Goal: Find specific page/section: Find specific page/section

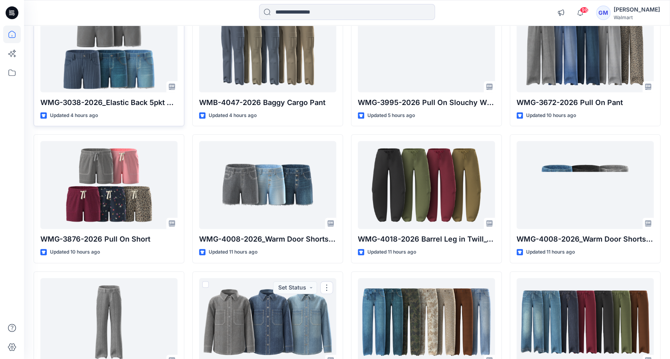
scroll to position [213, 0]
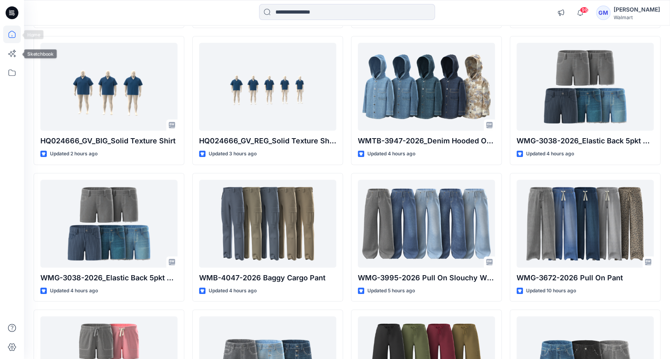
click at [11, 34] on icon at bounding box center [12, 35] width 18 height 18
click at [10, 70] on icon at bounding box center [12, 73] width 18 height 18
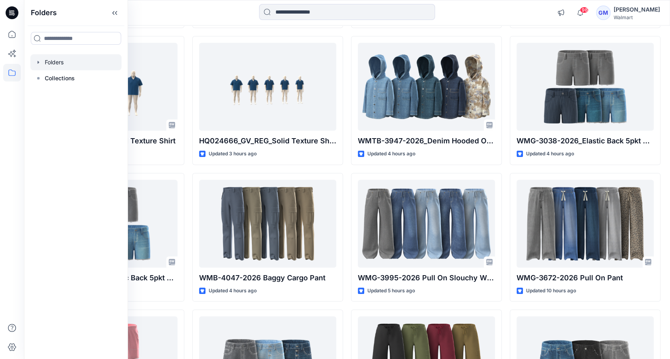
click at [49, 63] on div at bounding box center [75, 62] width 91 height 16
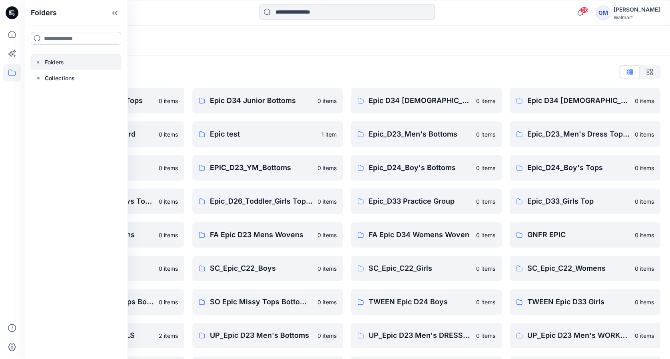
click at [182, 58] on div "Folders List Epic D23 Young Men Tops 0 items Epic NYC practice board 0 items Ep…" at bounding box center [347, 291] width 646 height 470
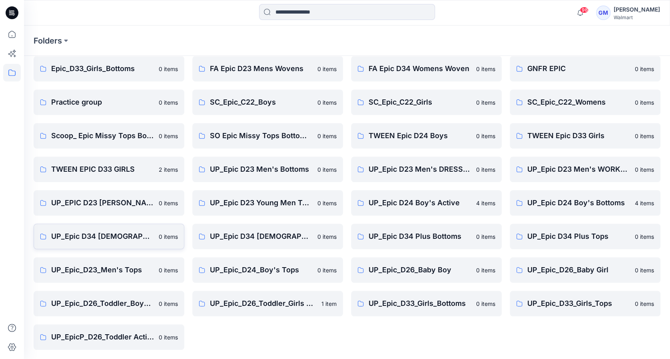
scroll to position [167, 0]
click at [9, 76] on icon at bounding box center [12, 73] width 18 height 18
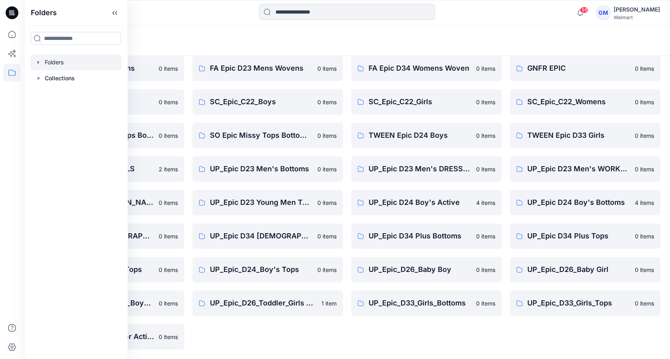
click at [54, 64] on div at bounding box center [75, 62] width 91 height 16
click at [102, 64] on div at bounding box center [75, 62] width 91 height 16
click at [206, 329] on div "Epic D34 Junior Bottoms 0 items Epic test 1 item EPIC_D23_YM_Bottoms 0 items Ep…" at bounding box center [267, 135] width 151 height 429
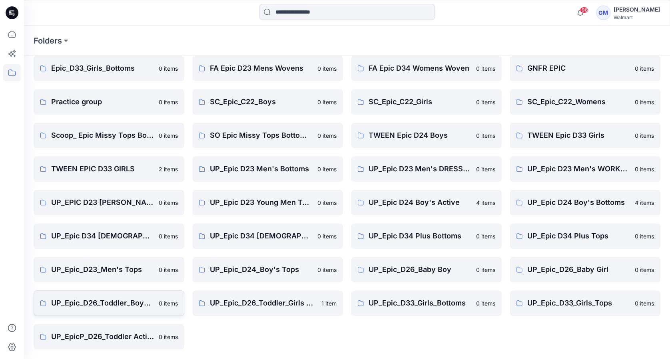
click at [123, 301] on p "UP_Epic_D26_Toddler_Boys Tops & Bottoms" at bounding box center [102, 303] width 103 height 11
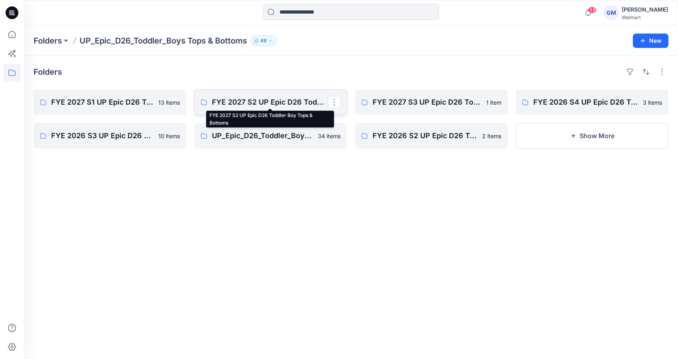
click at [294, 102] on p "FYE 2027 S2 UP Epic D26 Toddler Boy Tops & Bottoms" at bounding box center [270, 102] width 116 height 11
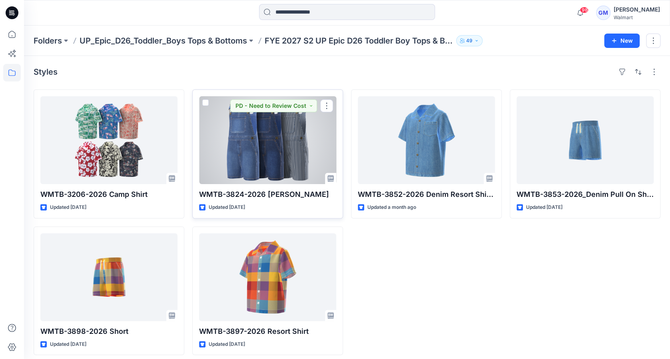
click at [298, 135] on div at bounding box center [267, 140] width 137 height 88
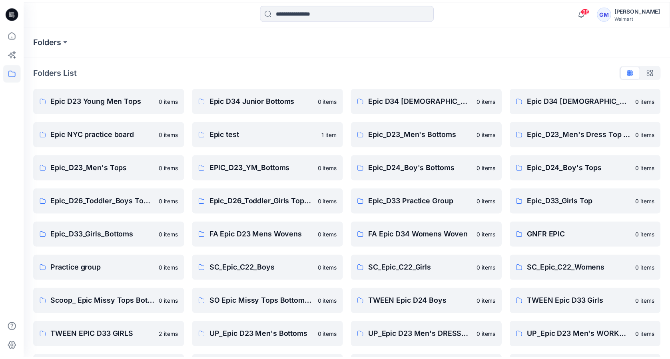
scroll to position [167, 0]
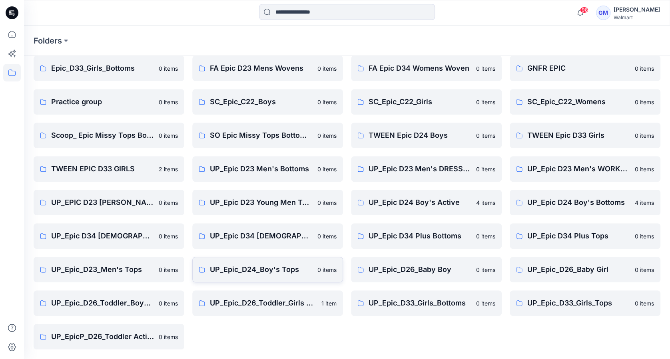
click at [272, 269] on p "UP_Epic_D24_Boy's Tops" at bounding box center [261, 269] width 103 height 11
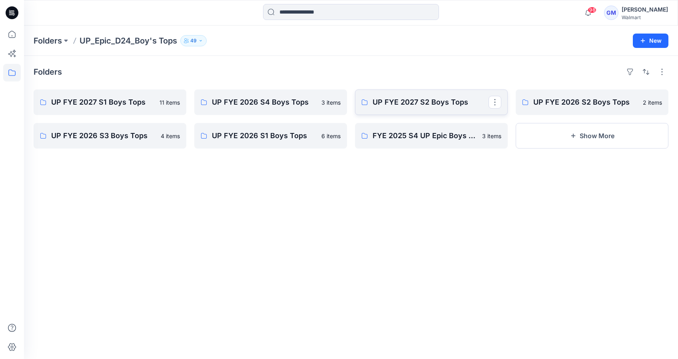
click at [427, 105] on p "UP FYE 2027 S2 Boys Tops" at bounding box center [431, 102] width 116 height 11
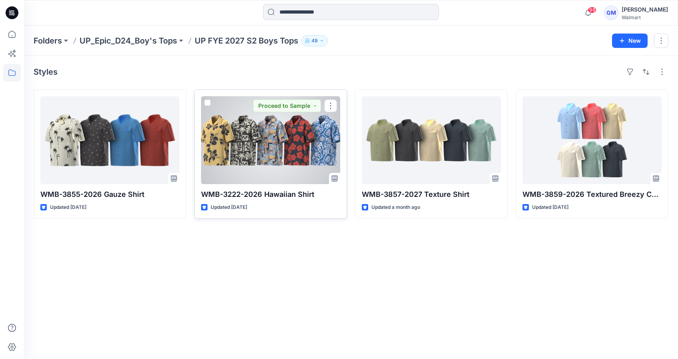
click at [284, 146] on div at bounding box center [270, 140] width 139 height 88
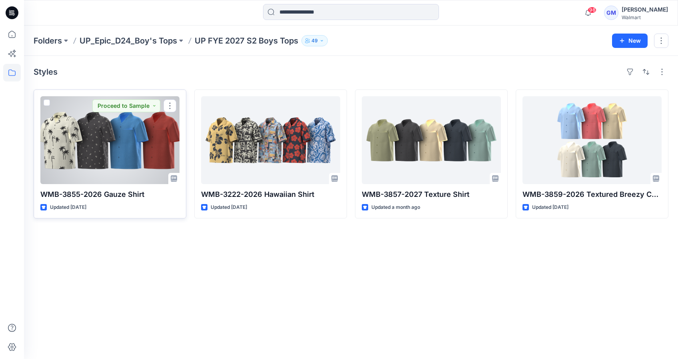
click at [146, 152] on div at bounding box center [109, 140] width 139 height 88
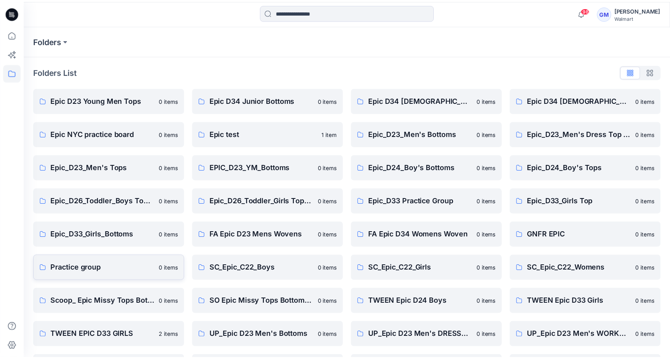
scroll to position [167, 0]
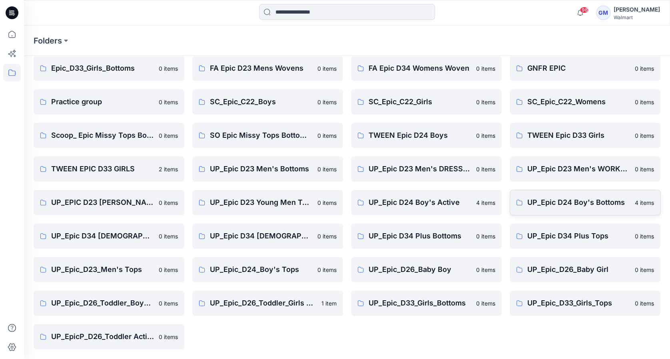
click at [521, 208] on link "UP_Epic D24 Boy's Bottoms 4 items" at bounding box center [585, 203] width 151 height 26
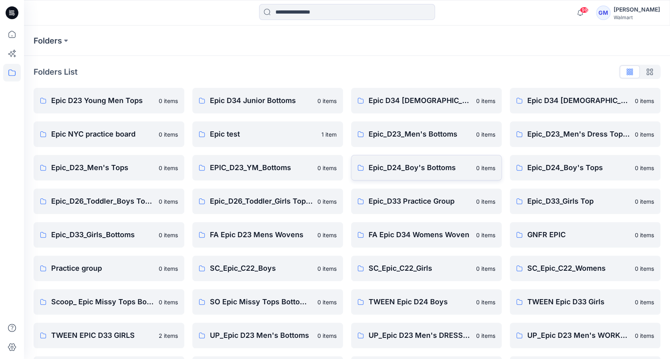
click at [409, 169] on p "Epic_D24_Boy's Bottoms" at bounding box center [420, 167] width 103 height 11
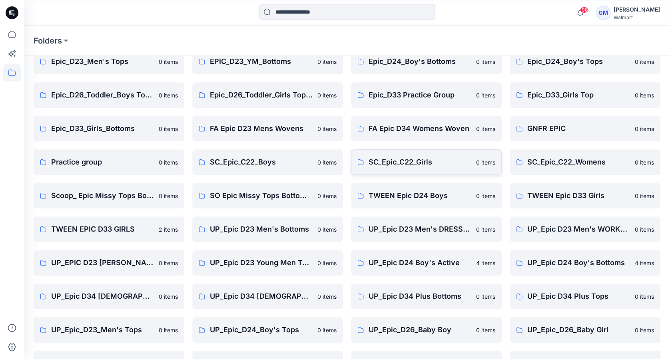
scroll to position [160, 0]
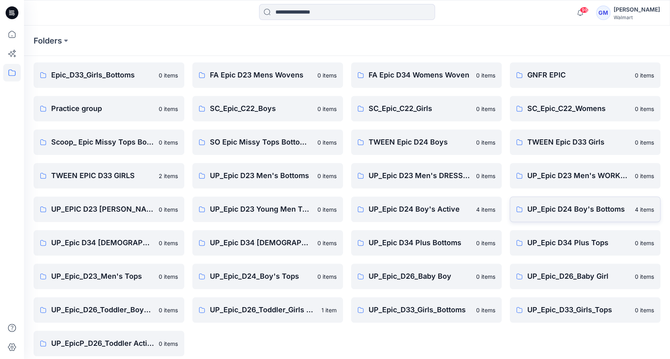
click at [584, 210] on p "UP_Epic D24 Boy's Bottoms" at bounding box center [578, 209] width 103 height 11
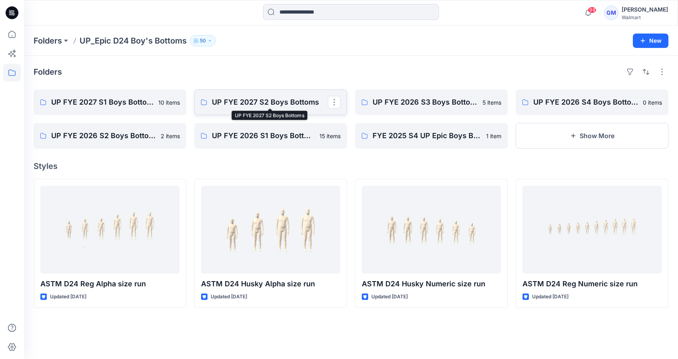
click at [278, 97] on p "UP FYE 2027 S2 Boys Bottoms" at bounding box center [270, 102] width 116 height 11
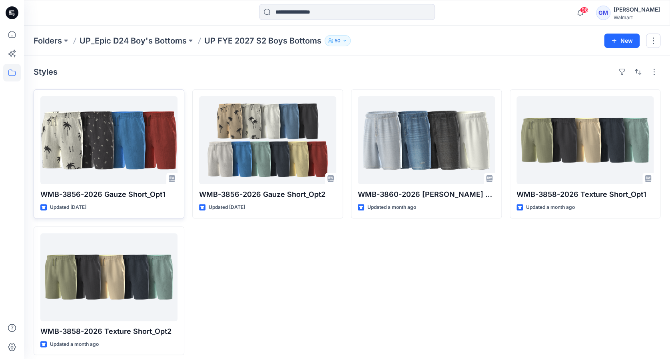
click at [136, 144] on div at bounding box center [108, 140] width 137 height 88
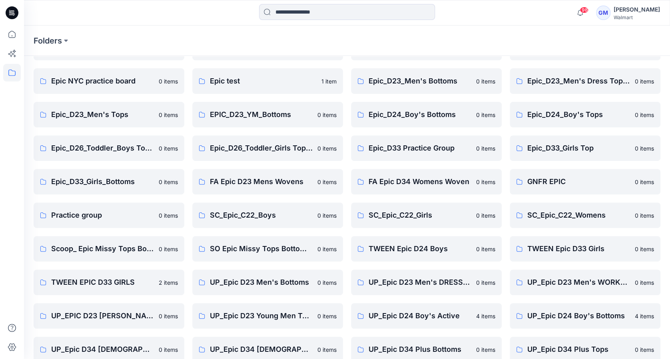
scroll to position [106, 0]
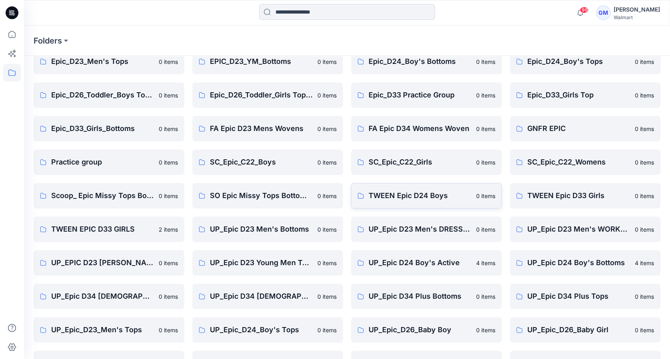
click at [417, 194] on p "TWEEN Epic D24 Boys" at bounding box center [420, 195] width 103 height 11
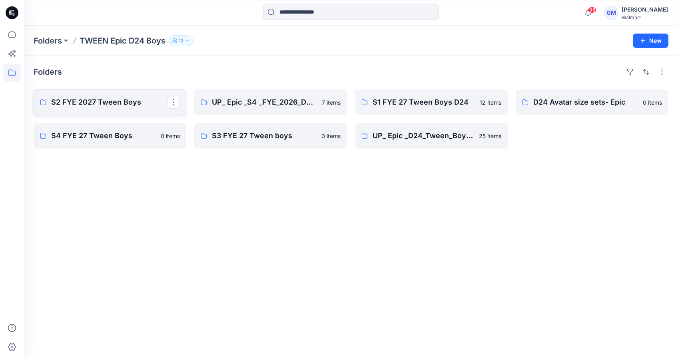
click at [94, 103] on p "S2 FYE 2027 Tween Boys" at bounding box center [109, 102] width 116 height 11
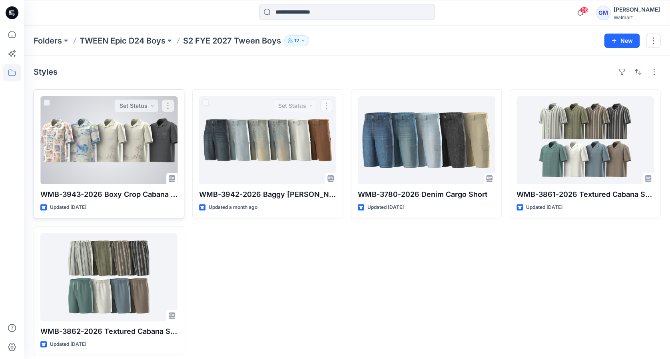
click at [79, 147] on div at bounding box center [108, 140] width 137 height 88
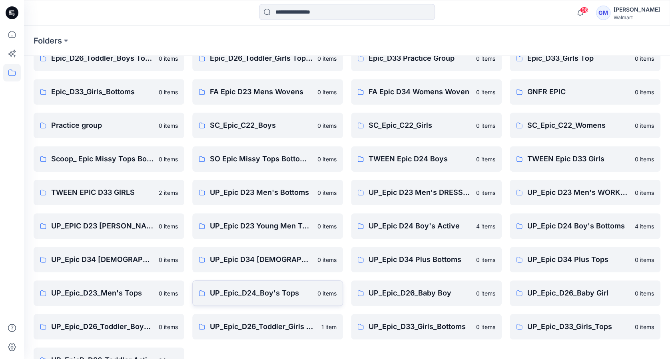
scroll to position [160, 0]
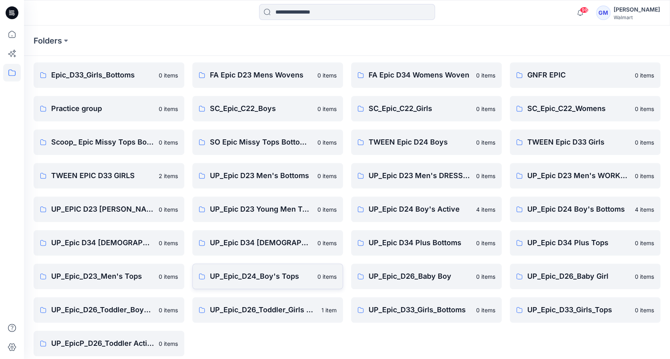
click at [275, 278] on p "UP_Epic_D24_Boy's Tops" at bounding box center [261, 276] width 103 height 11
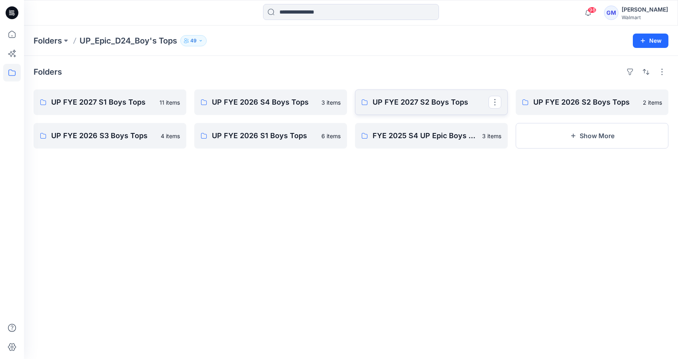
click at [437, 106] on p "UP FYE 2027 S2 Boys Tops" at bounding box center [431, 102] width 116 height 11
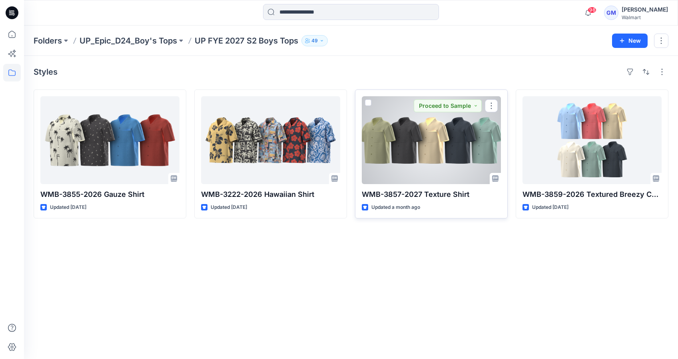
click at [415, 136] on div at bounding box center [431, 140] width 139 height 88
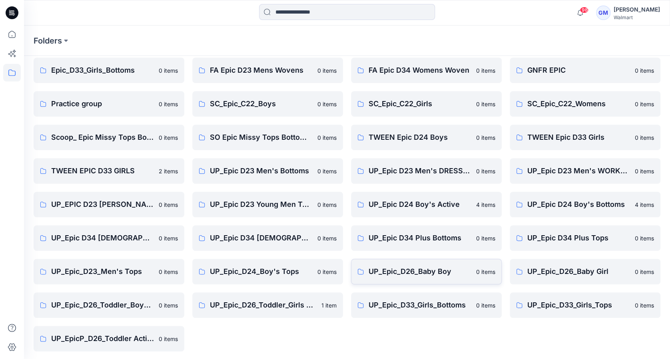
scroll to position [167, 0]
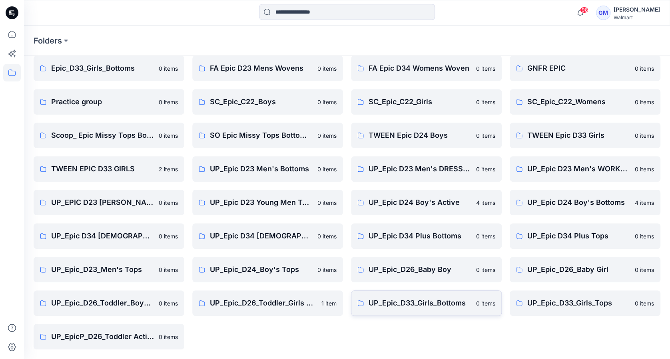
click at [445, 303] on p "UP_Epic_D33_Girls_Bottoms" at bounding box center [420, 303] width 103 height 11
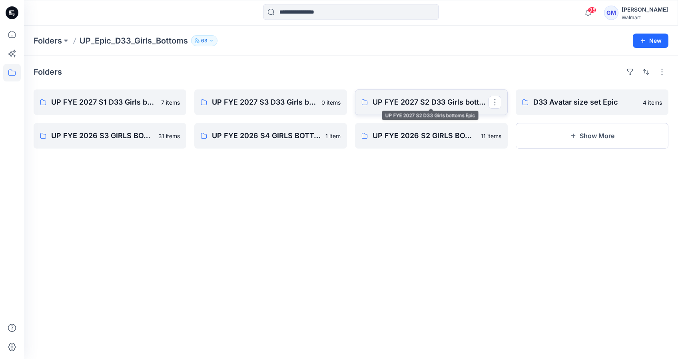
click at [385, 105] on p "UP FYE 2027 S2 D33 Girls bottoms Epic" at bounding box center [431, 102] width 116 height 11
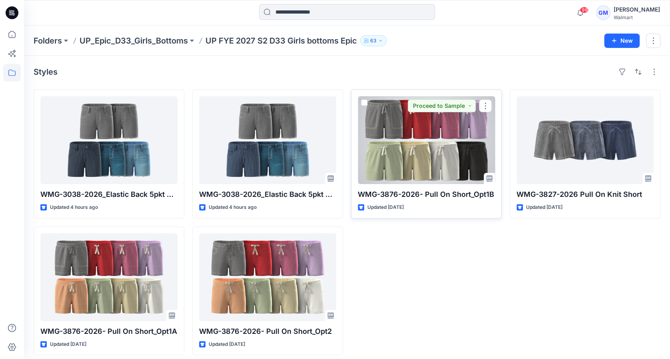
click at [409, 156] on div at bounding box center [426, 140] width 137 height 88
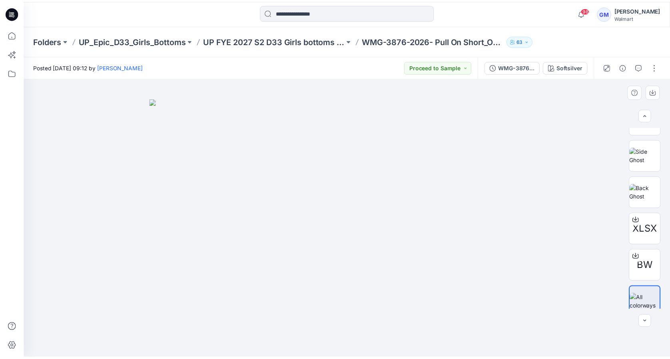
scroll to position [106, 0]
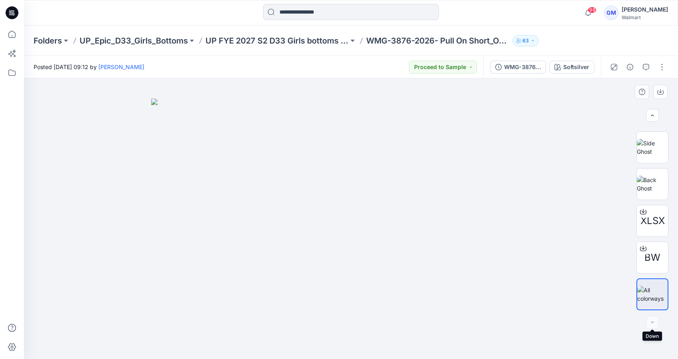
click at [654, 320] on div at bounding box center [652, 322] width 13 height 13
click at [656, 320] on div at bounding box center [652, 322] width 13 height 13
click at [576, 68] on div "Softsilver" at bounding box center [576, 67] width 26 height 9
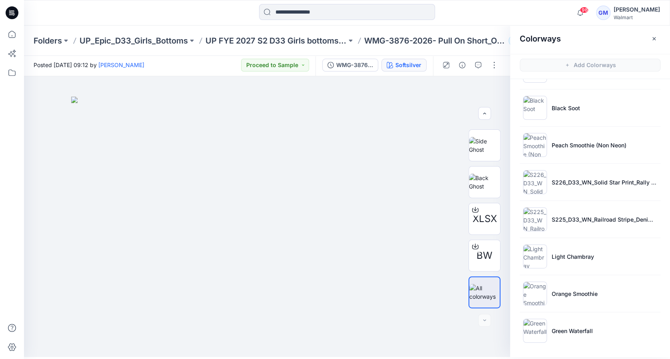
scroll to position [2, 0]
click at [479, 63] on icon "button" at bounding box center [478, 65] width 6 height 6
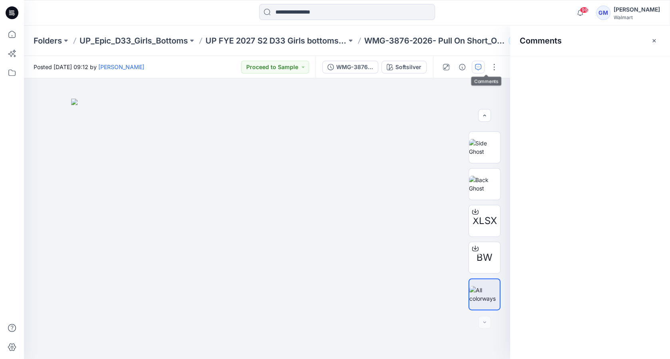
scroll to position [0, 0]
click at [503, 66] on button "button" at bounding box center [502, 67] width 13 height 13
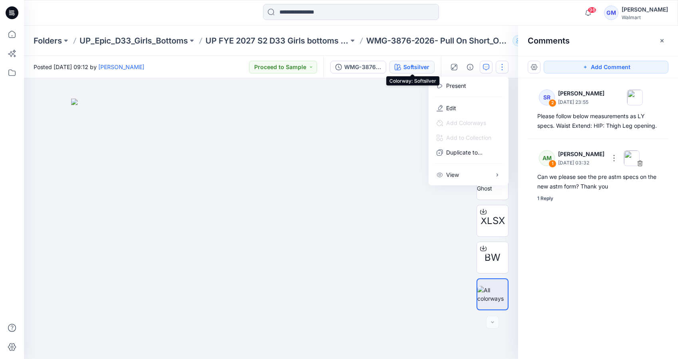
click at [406, 68] on div "Softsilver" at bounding box center [416, 67] width 26 height 9
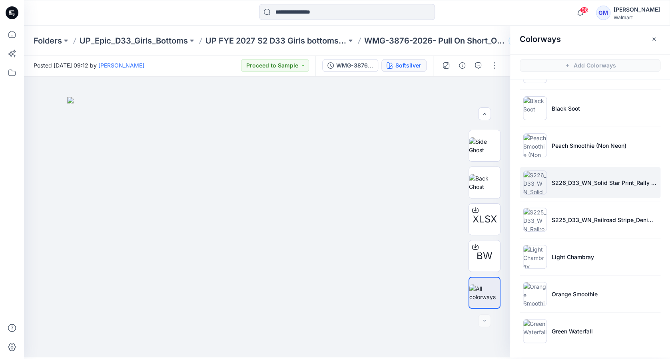
scroll to position [2, 0]
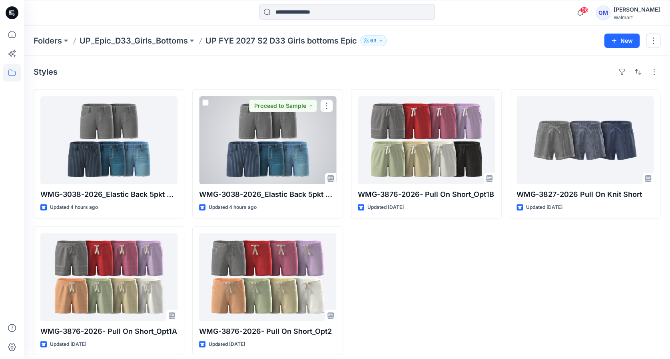
click at [277, 157] on div at bounding box center [267, 140] width 137 height 88
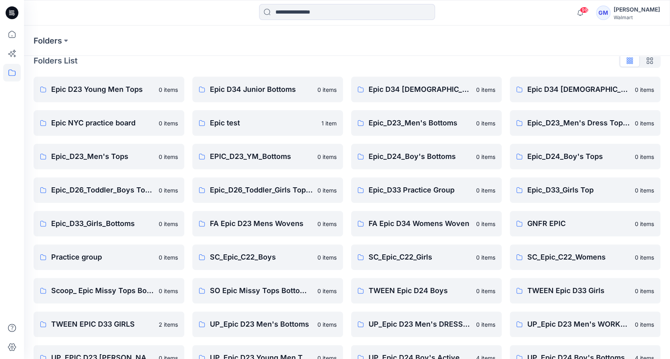
scroll to position [7, 0]
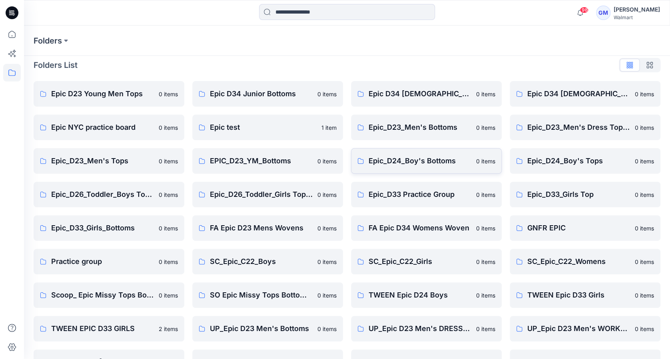
click at [429, 158] on p "Epic_D24_Boy's Bottoms" at bounding box center [420, 161] width 103 height 11
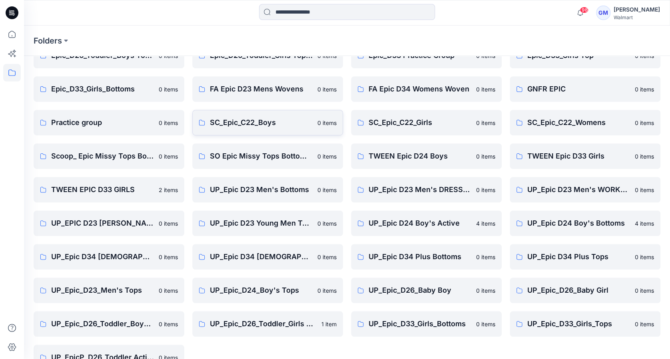
scroll to position [160, 0]
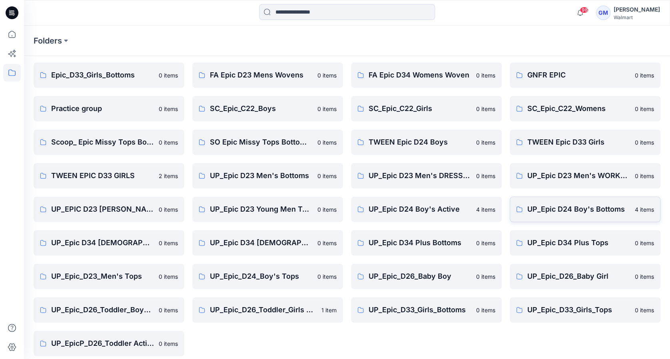
click at [587, 202] on link "UP_Epic D24 Boy's Bottoms 4 items" at bounding box center [585, 210] width 151 height 26
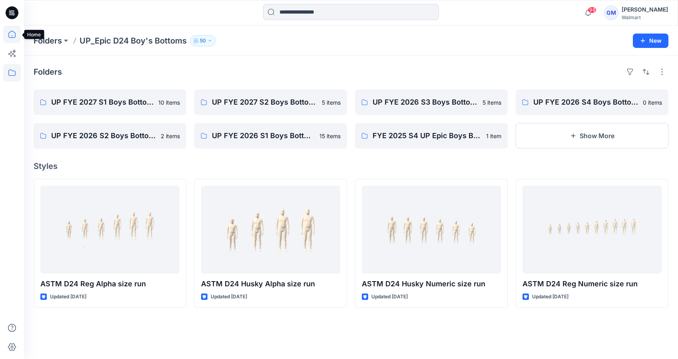
click at [12, 35] on icon at bounding box center [12, 35] width 18 height 18
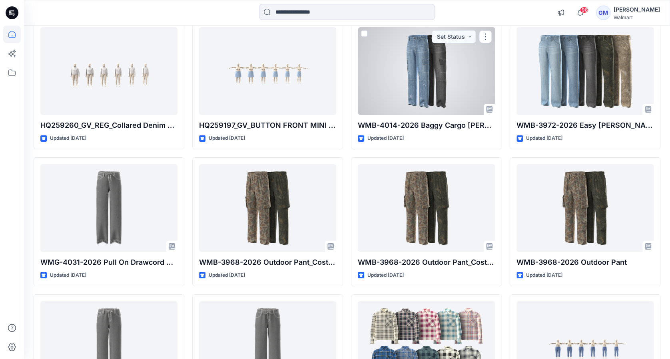
scroll to position [1335, 0]
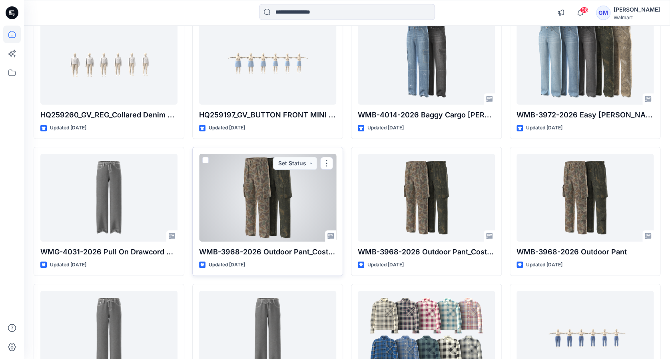
click at [288, 206] on div at bounding box center [267, 198] width 137 height 88
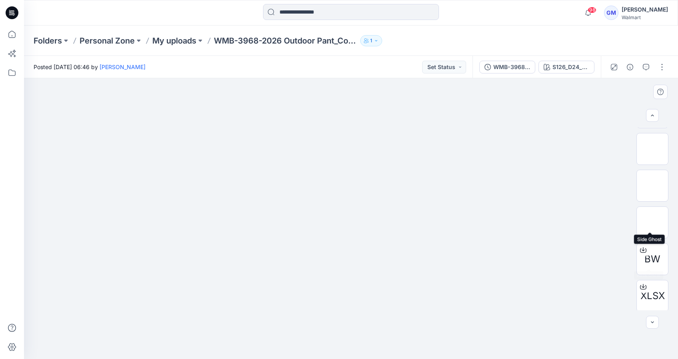
scroll to position [106, 0]
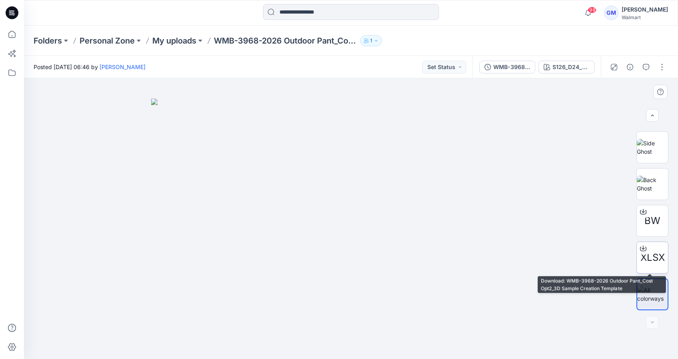
click at [651, 256] on span "XLSX" at bounding box center [653, 258] width 24 height 14
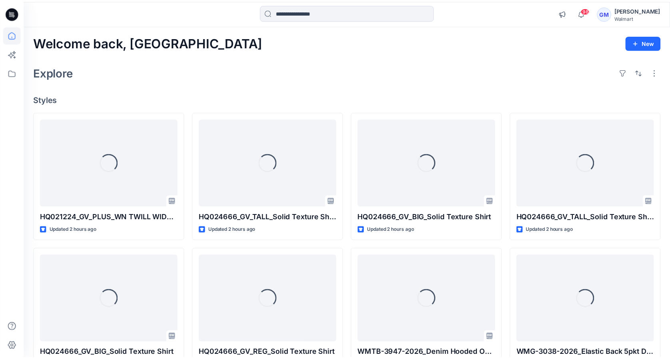
scroll to position [1335, 0]
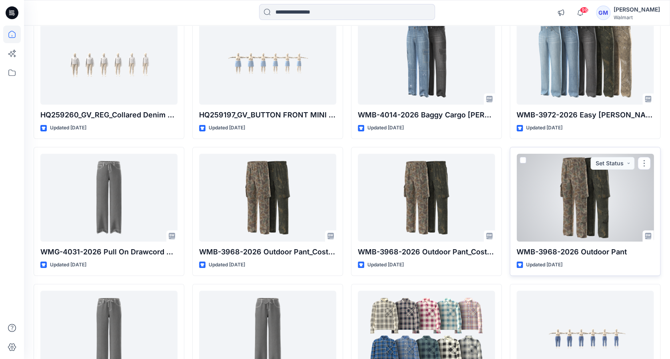
click at [598, 221] on div at bounding box center [585, 198] width 137 height 88
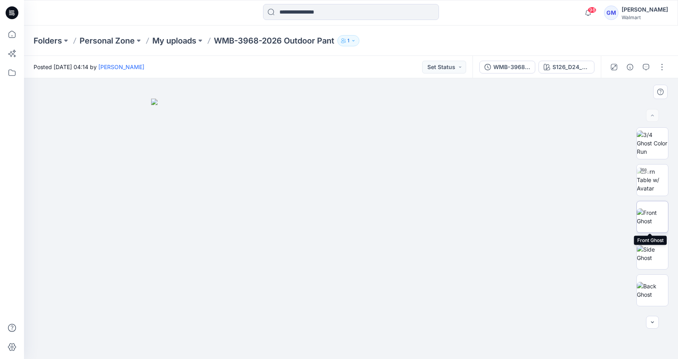
click at [654, 209] on img at bounding box center [652, 217] width 31 height 17
click at [648, 290] on img at bounding box center [652, 290] width 31 height 17
click at [656, 235] on div "XLSX BW" at bounding box center [653, 219] width 32 height 183
click at [652, 254] on img at bounding box center [652, 254] width 31 height 17
click at [655, 136] on img at bounding box center [652, 143] width 31 height 25
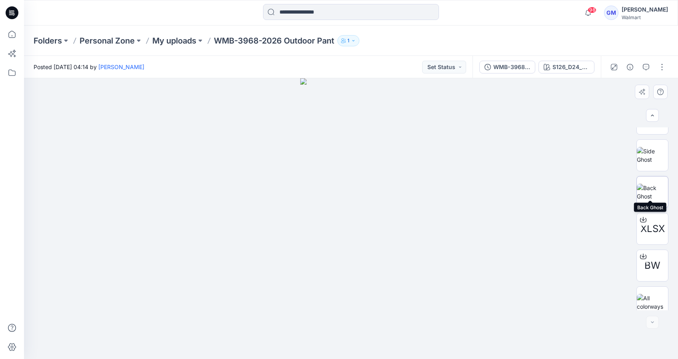
scroll to position [106, 0]
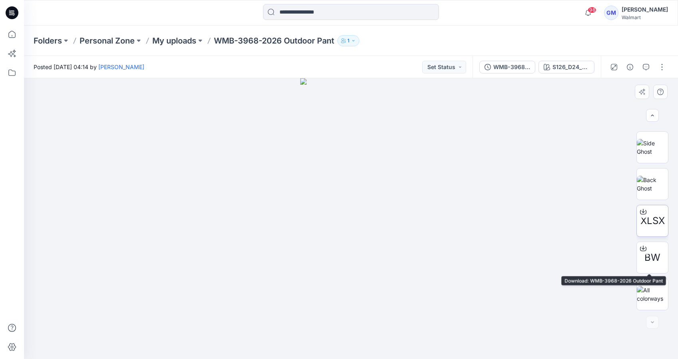
click at [654, 218] on span "XLSX" at bounding box center [653, 221] width 24 height 14
